Goal: Task Accomplishment & Management: Complete application form

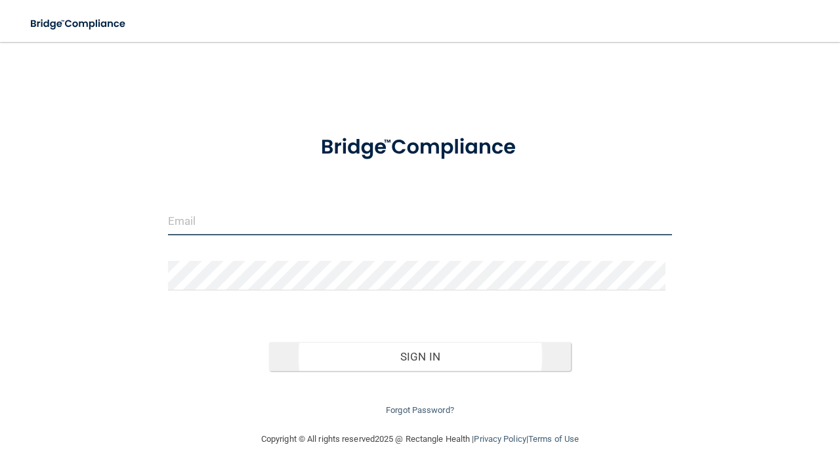
type input "[EMAIL_ADDRESS][DOMAIN_NAME]"
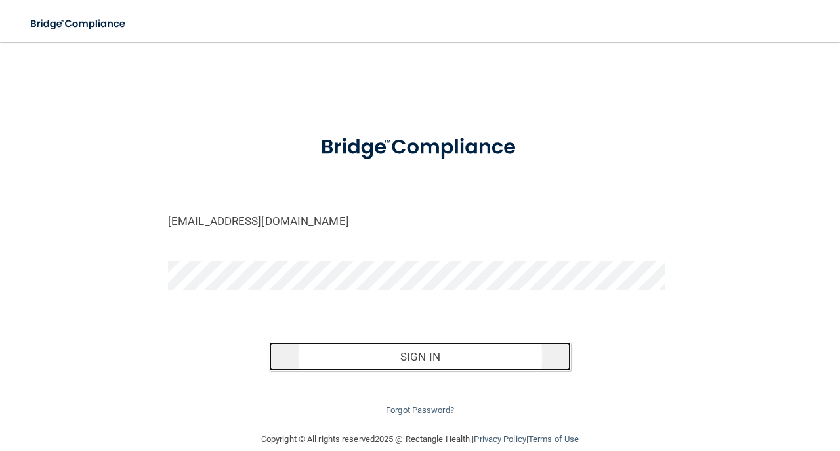
click at [382, 360] on button "Sign In" at bounding box center [420, 357] width 302 height 29
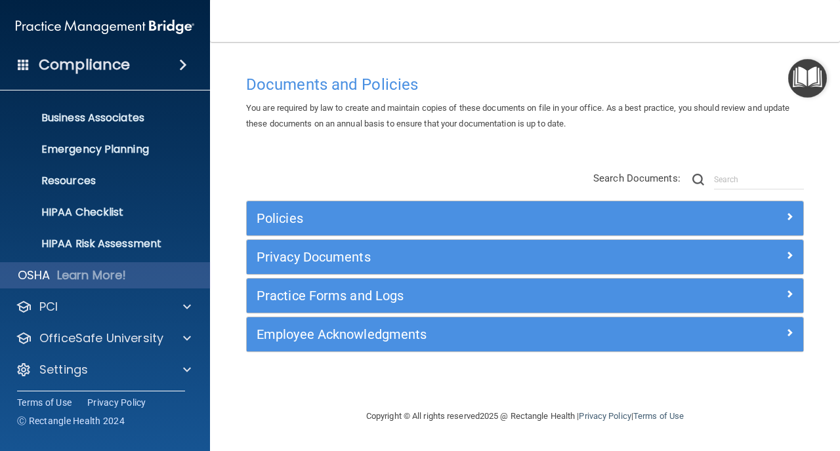
scroll to position [93, 0]
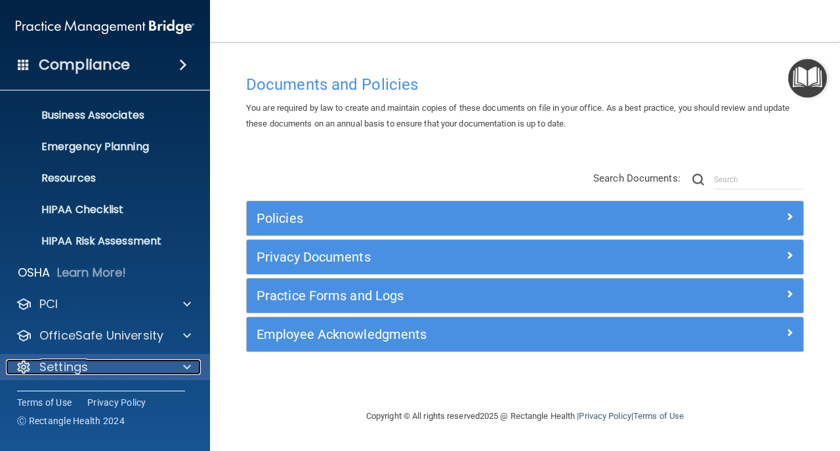
click at [186, 367] on span at bounding box center [187, 368] width 8 height 16
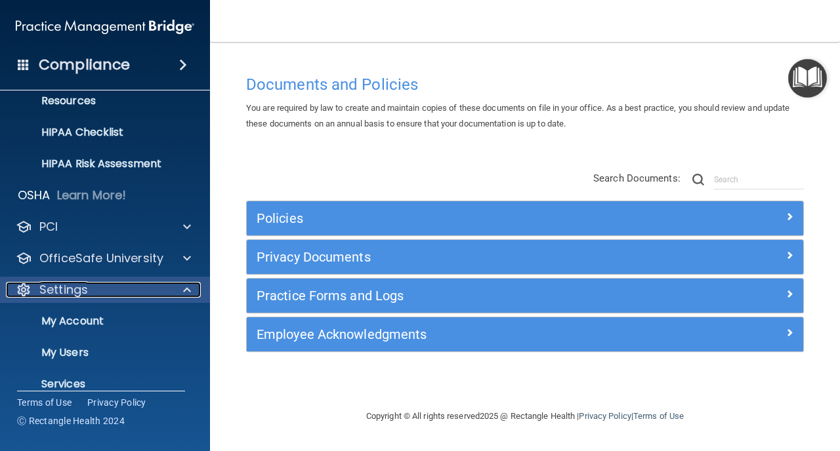
scroll to position [219, 0]
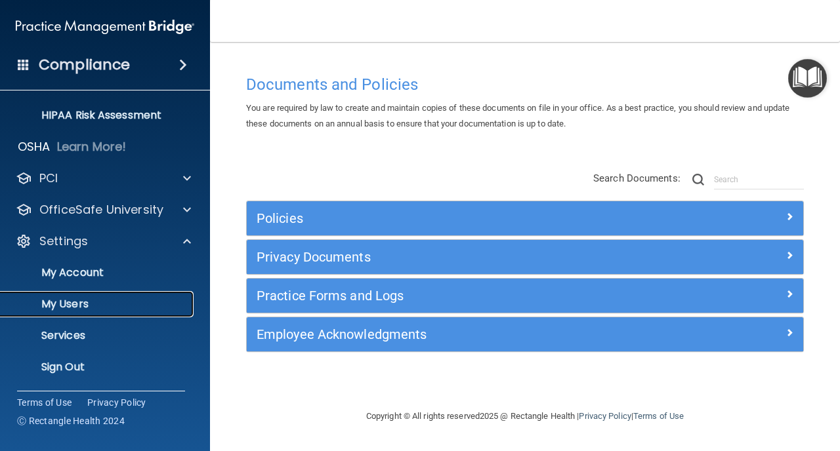
click at [136, 306] on p "My Users" at bounding box center [98, 304] width 179 height 13
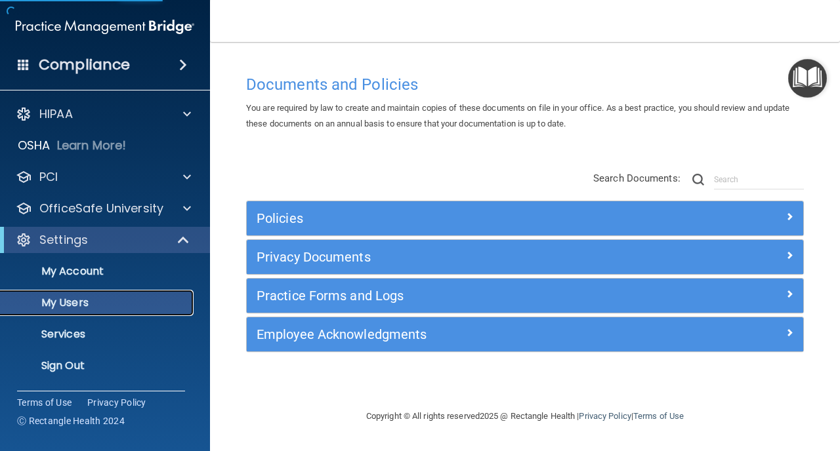
select select "20"
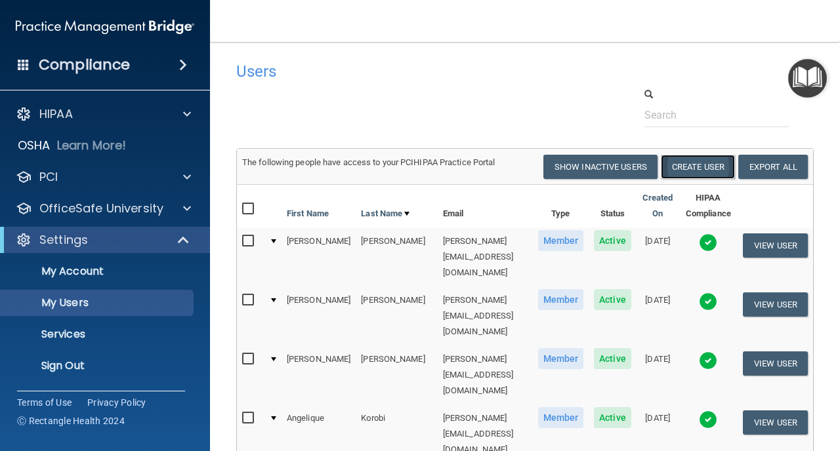
click at [689, 165] on button "Create User" at bounding box center [698, 167] width 74 height 24
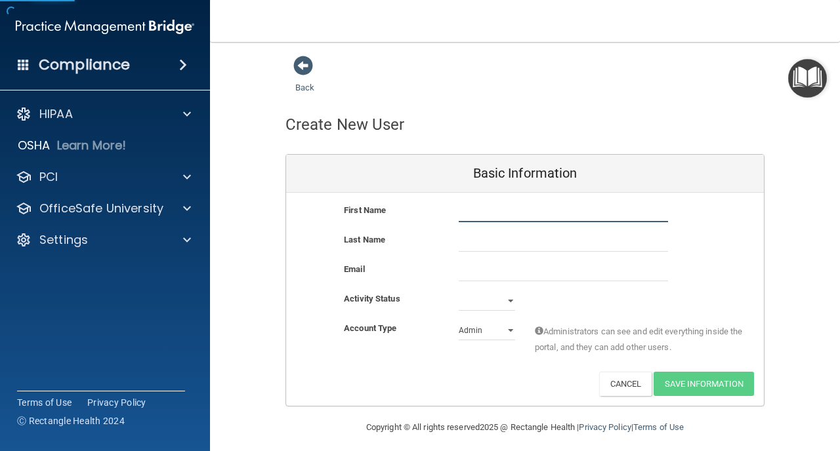
click at [517, 205] on input "text" at bounding box center [563, 213] width 209 height 20
type input "[PERSON_NAME]"
click at [491, 239] on input "text" at bounding box center [563, 242] width 209 height 20
type input "Champ"
click at [499, 304] on select "Active Inactive" at bounding box center [487, 301] width 56 height 20
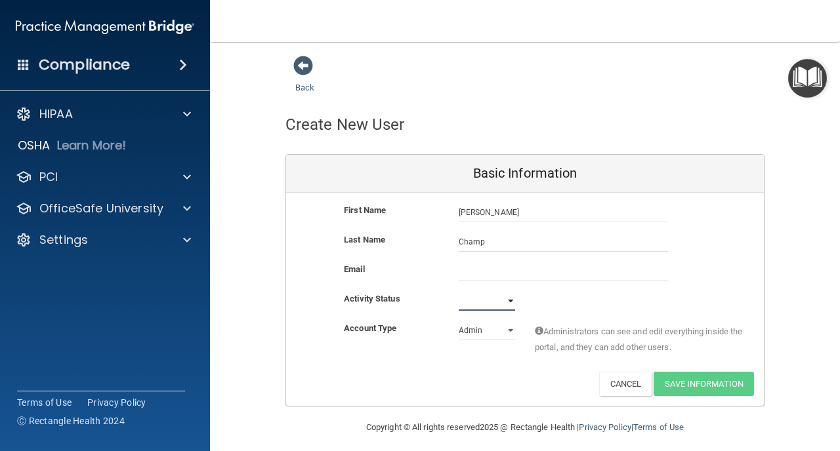
select select "active"
click at [459, 291] on select "Active Inactive" at bounding box center [487, 301] width 56 height 20
click at [548, 266] on input "email" at bounding box center [563, 272] width 209 height 20
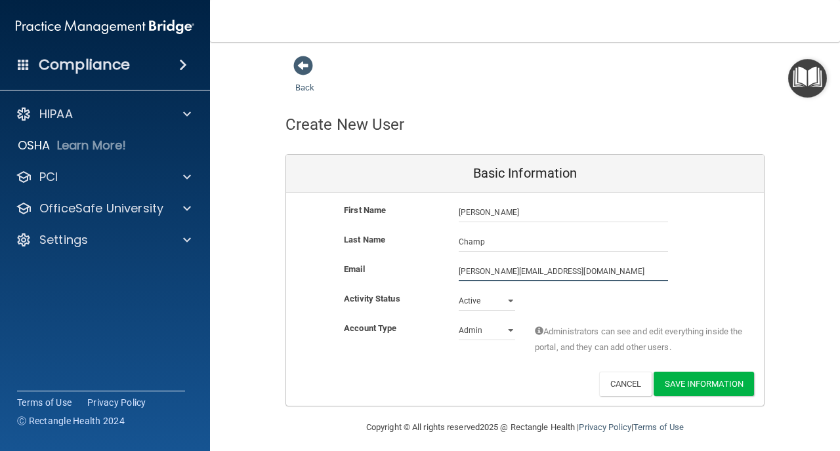
type input "[PERSON_NAME][EMAIL_ADDRESS][DOMAIN_NAME]"
click at [503, 329] on select "Admin Member" at bounding box center [487, 331] width 56 height 20
select select "practice_member"
click at [459, 321] on select "Admin Member" at bounding box center [487, 331] width 56 height 20
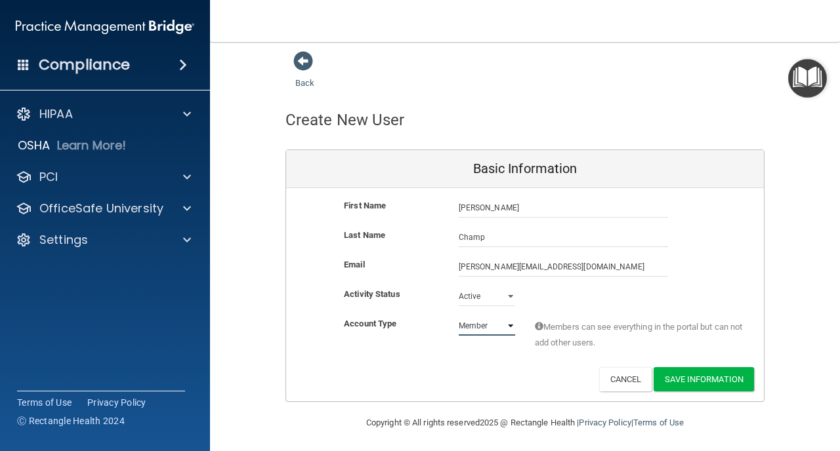
scroll to position [7, 0]
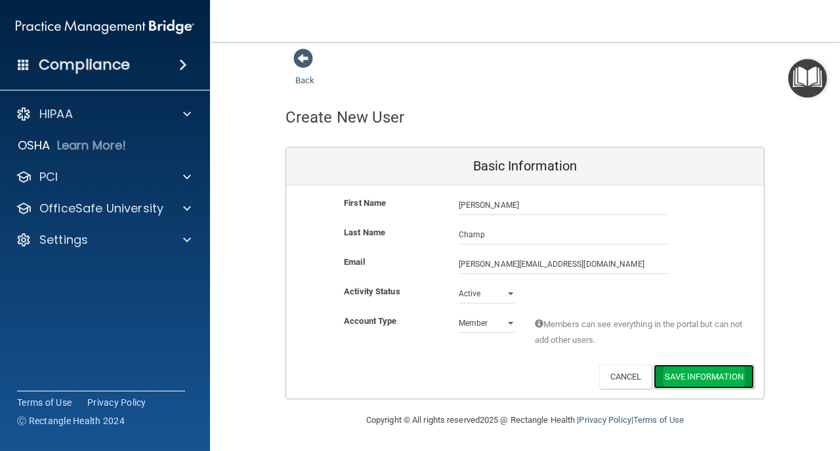
click at [676, 375] on button "Save Information" at bounding box center [704, 377] width 100 height 24
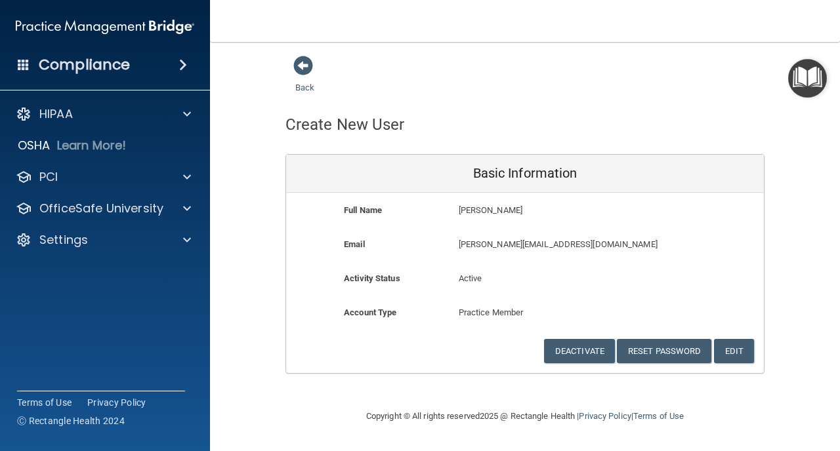
scroll to position [0, 0]
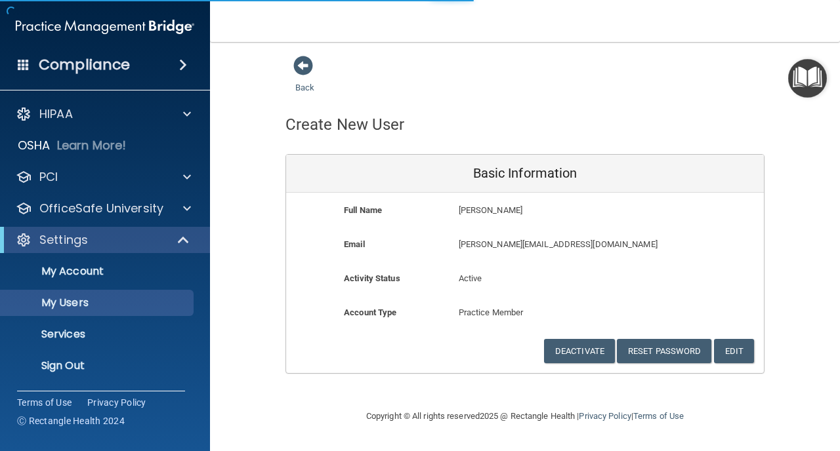
select select "20"
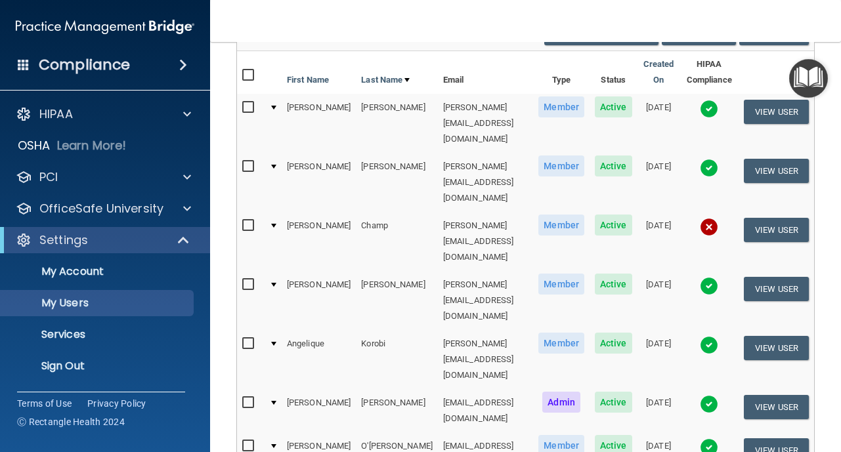
scroll to position [184, 0]
